Goal: Find contact information: Find contact information

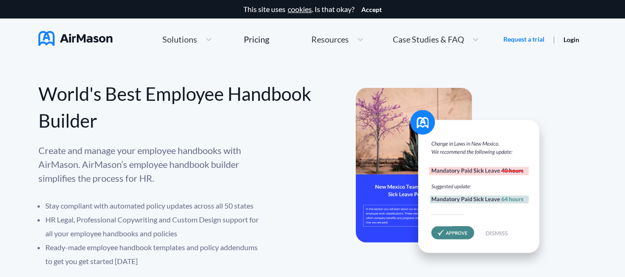
click at [338, 44] on div "Resources" at bounding box center [329, 40] width 45 height 12
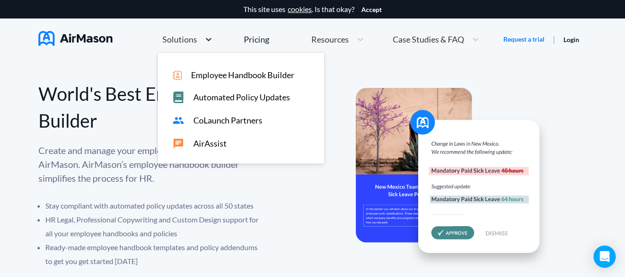
click at [206, 40] on icon at bounding box center [208, 39] width 9 height 9
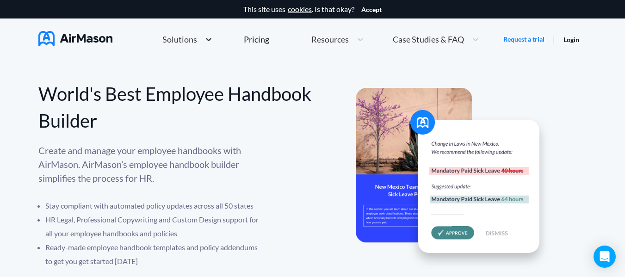
click at [206, 40] on icon at bounding box center [208, 39] width 9 height 9
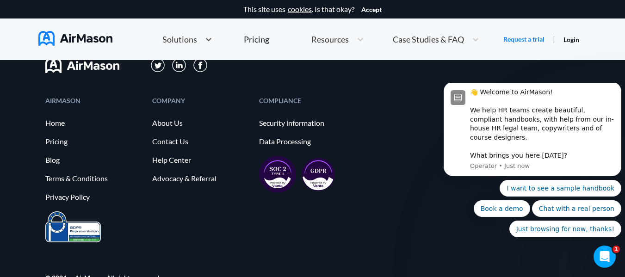
scroll to position [5150, 0]
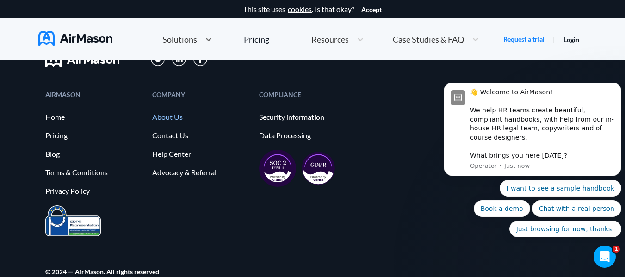
click at [174, 121] on link "About Us" at bounding box center [201, 117] width 98 height 8
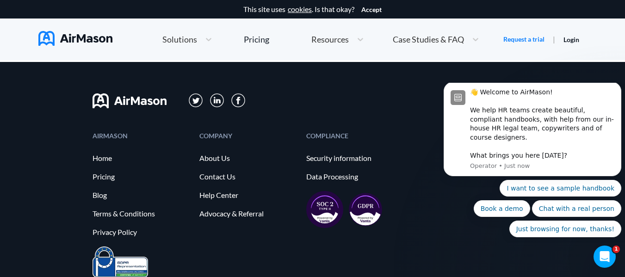
scroll to position [1119, 0]
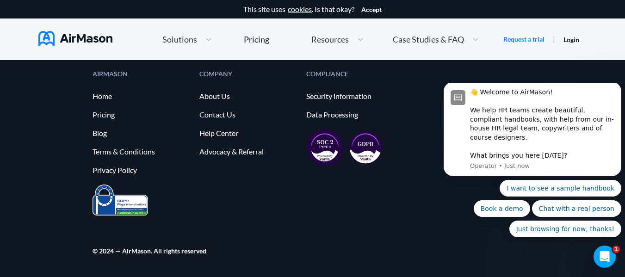
click at [226, 109] on div "COMPANY About Us Contact Us Help Center Advocacy & Referral" at bounding box center [249, 128] width 98 height 114
click at [223, 112] on link "Contact Us" at bounding box center [249, 115] width 98 height 8
